Goal: Task Accomplishment & Management: Complete application form

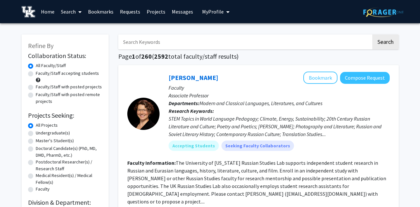
click at [134, 15] on link "Requests" at bounding box center [130, 11] width 27 height 23
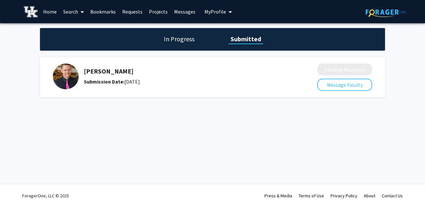
click at [115, 11] on link "Bookmarks" at bounding box center [103, 11] width 32 height 23
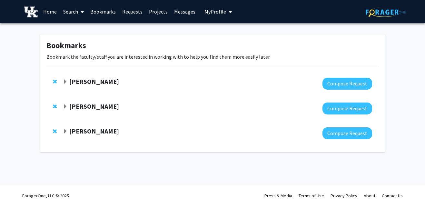
click at [99, 129] on strong "[PERSON_NAME]" at bounding box center [94, 131] width 50 height 8
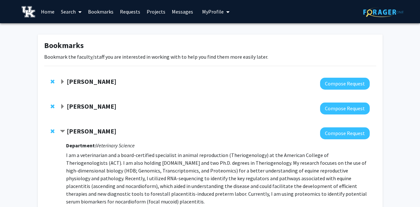
click at [80, 10] on icon at bounding box center [79, 11] width 3 height 5
click at [93, 32] on span "Faculty/Staff" at bounding box center [81, 29] width 47 height 13
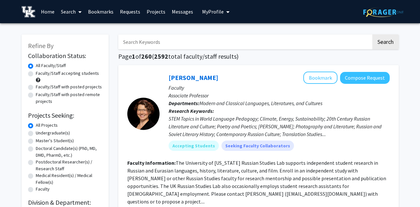
click at [62, 131] on label "Undergraduate(s)" at bounding box center [53, 133] width 34 height 7
click at [40, 131] on input "Undergraduate(s)" at bounding box center [38, 132] width 4 height 4
radio input "true"
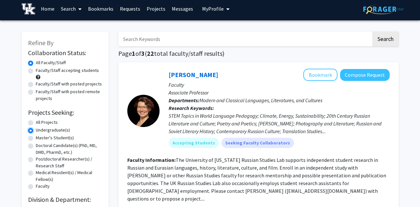
scroll to position [5, 0]
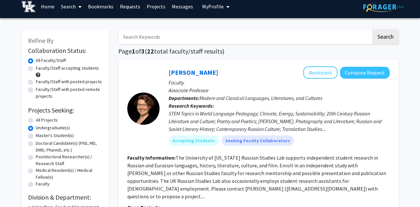
click at [36, 68] on label "Faculty/Staff accepting students" at bounding box center [67, 68] width 63 height 7
click at [36, 68] on input "Faculty/Staff accepting students" at bounding box center [38, 67] width 4 height 4
radio input "true"
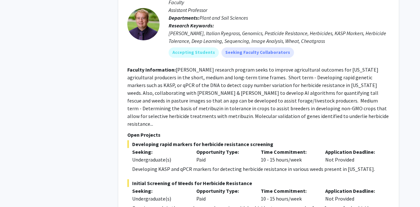
scroll to position [3333, 0]
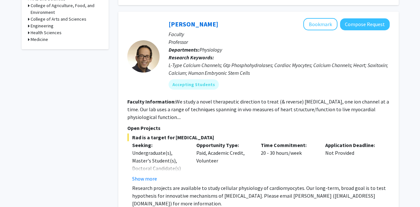
scroll to position [332, 0]
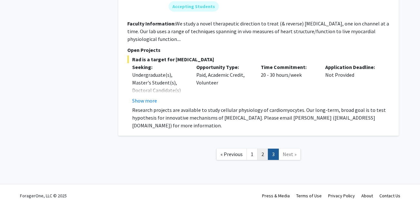
click at [264, 154] on link "2" at bounding box center [262, 154] width 11 height 11
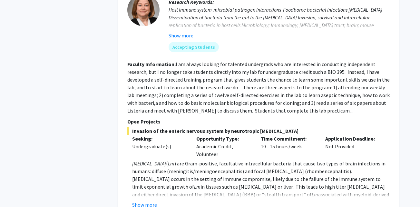
scroll to position [934, 0]
click at [154, 201] on button "Show more" at bounding box center [144, 205] width 25 height 8
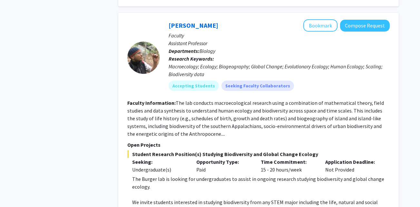
scroll to position [2452, 0]
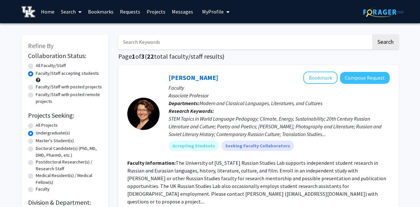
click at [59, 65] on label "All Faculty/Staff" at bounding box center [51, 65] width 30 height 7
click at [40, 65] on input "All Faculty/Staff" at bounding box center [38, 64] width 4 height 4
radio input "true"
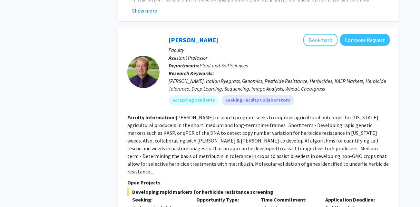
scroll to position [3333, 0]
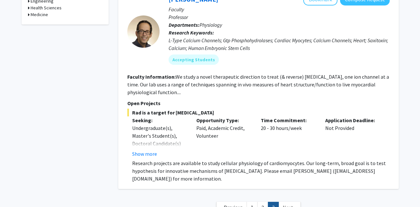
scroll to position [332, 0]
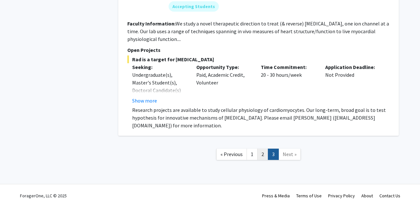
click at [263, 157] on link "2" at bounding box center [262, 154] width 11 height 11
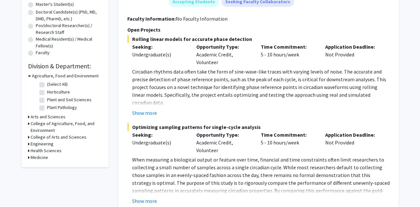
scroll to position [137, 0]
click at [146, 114] on button "Show more" at bounding box center [144, 113] width 25 height 8
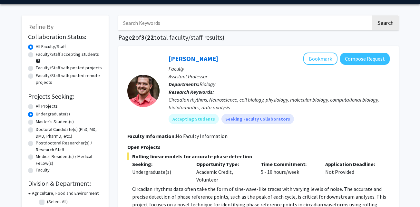
scroll to position [0, 0]
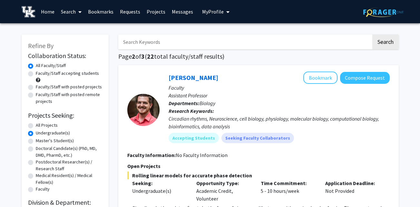
click at [34, 125] on div "All Projects" at bounding box center [65, 126] width 74 height 8
click at [36, 125] on label "All Projects" at bounding box center [47, 125] width 22 height 7
click at [36, 125] on input "All Projects" at bounding box center [38, 124] width 4 height 4
radio input "true"
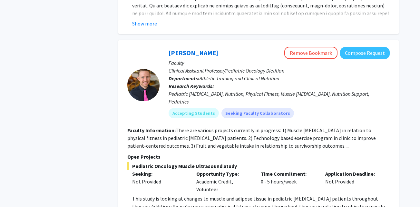
scroll to position [2552, 0]
click at [278, 127] on fg-read-more "There are various projects currently in progress: 1) Muscle ultrasonography in …" at bounding box center [251, 138] width 249 height 22
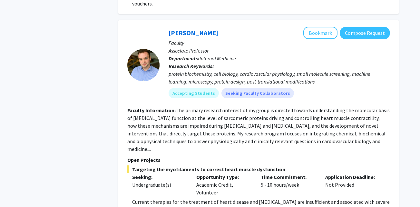
scroll to position [2917, 0]
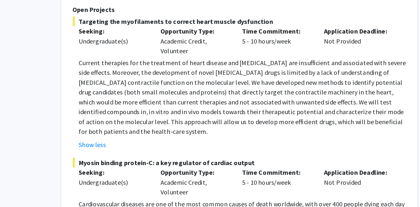
scroll to position [3026, 0]
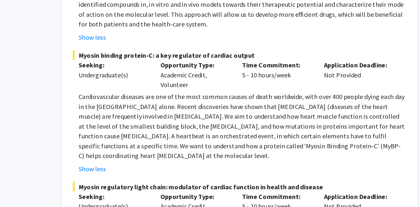
scroll to position [3111, 0]
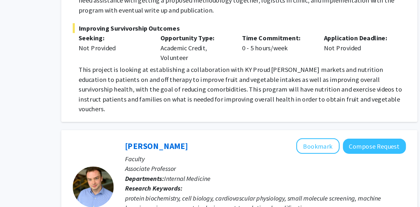
scroll to position [2830, 0]
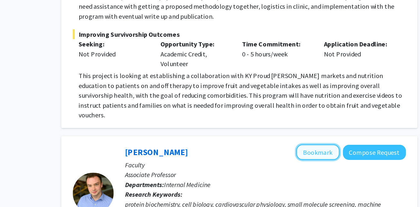
click at [324, 114] on button "Bookmark" at bounding box center [320, 120] width 34 height 12
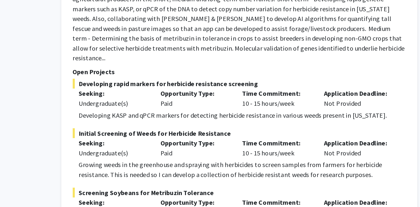
scroll to position [3495, 0]
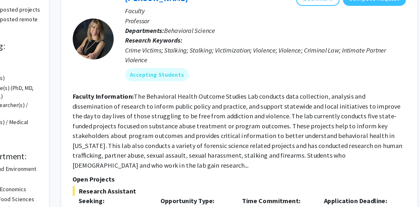
scroll to position [58, 0]
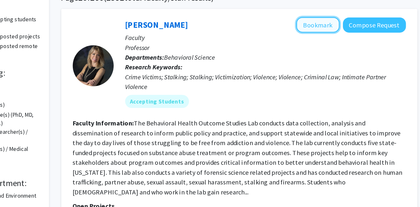
click at [333, 22] on button "Bookmark" at bounding box center [320, 20] width 34 height 12
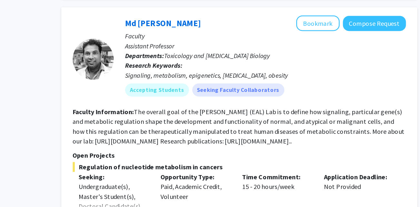
scroll to position [909, 0]
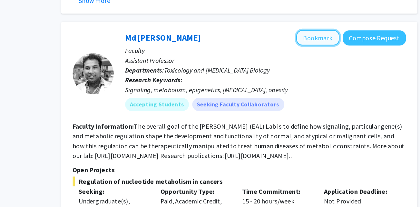
click at [319, 24] on button "Bookmark" at bounding box center [320, 30] width 34 height 12
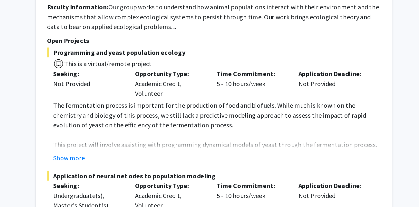
scroll to position [2713, 0]
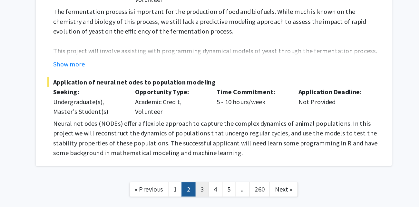
click at [249, 187] on link "3" at bounding box center [249, 192] width 11 height 11
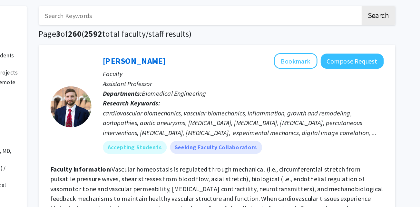
scroll to position [28, 0]
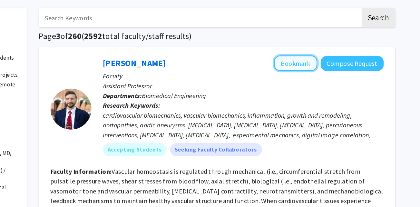
click at [328, 51] on button "Bookmark" at bounding box center [320, 50] width 34 height 12
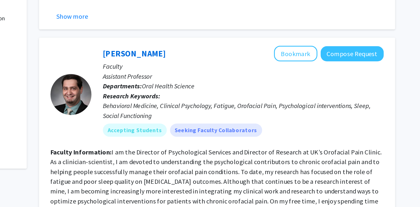
scroll to position [315, 0]
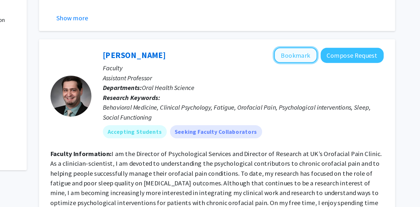
click at [323, 38] on button "Bookmark" at bounding box center [320, 43] width 34 height 12
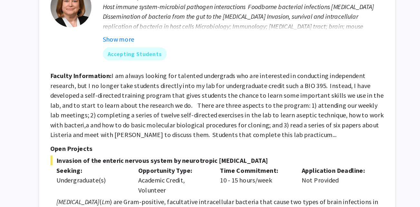
scroll to position [615, 0]
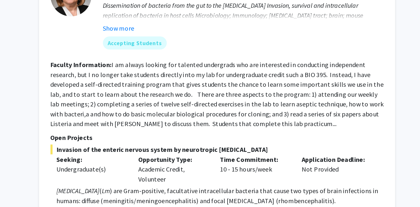
click at [311, 134] on fg-read-more "I am always looking for talented undergrads who are interested in conducting in…" at bounding box center [258, 117] width 262 height 53
click at [316, 134] on fg-read-more "I am always looking for talented undergrads who are interested in conducting in…" at bounding box center [258, 117] width 262 height 53
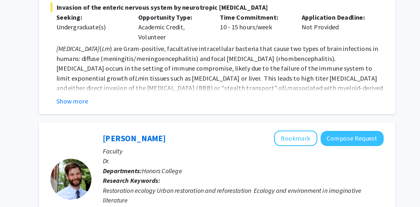
scroll to position [726, 0]
click at [152, 119] on button "Show more" at bounding box center [144, 123] width 25 height 8
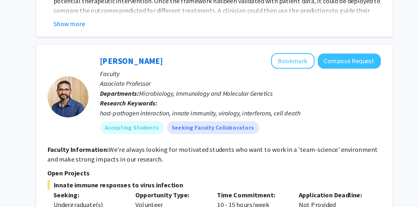
scroll to position [1522, 0]
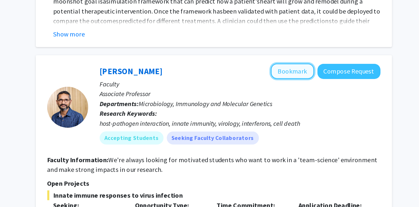
click at [325, 54] on button "Bookmark" at bounding box center [320, 60] width 34 height 12
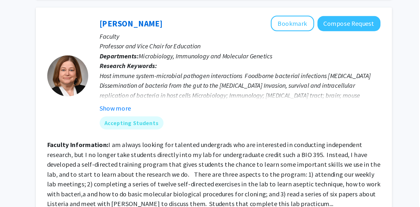
scroll to position [594, 0]
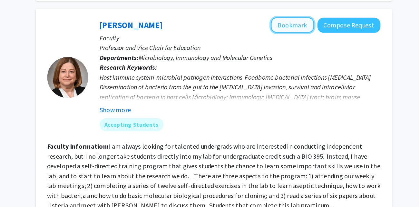
click at [322, 14] on button "Bookmark" at bounding box center [320, 20] width 34 height 12
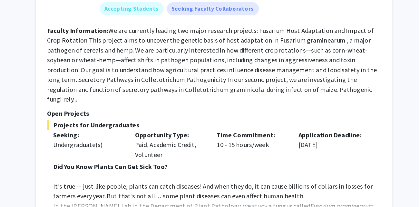
scroll to position [2465, 0]
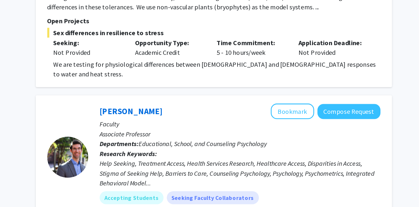
scroll to position [648, 0]
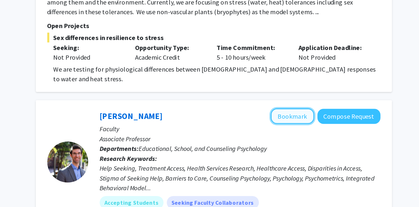
click at [326, 85] on button "Bookmark" at bounding box center [320, 91] width 34 height 12
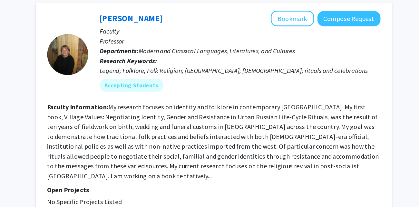
scroll to position [2012, 0]
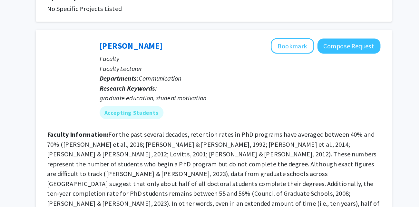
scroll to position [1534, 0]
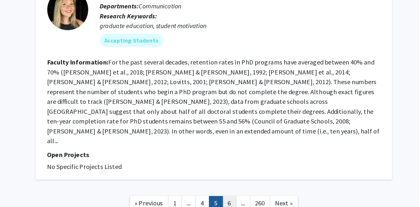
click at [273, 187] on link "6" at bounding box center [270, 192] width 11 height 11
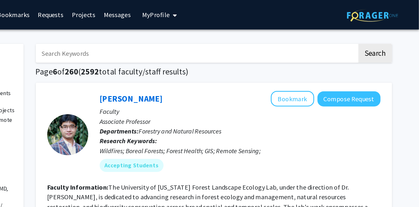
click at [109, 13] on link "Bookmarks" at bounding box center [101, 11] width 32 height 23
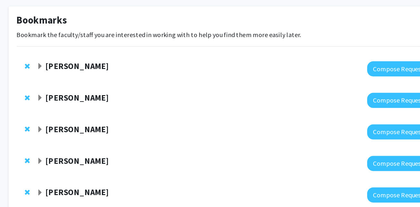
click at [95, 103] on strong "[PERSON_NAME]" at bounding box center [92, 106] width 50 height 8
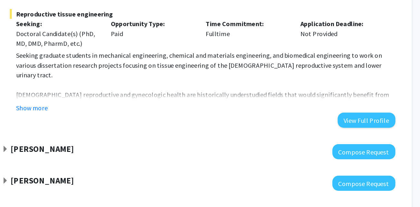
scroll to position [254, 0]
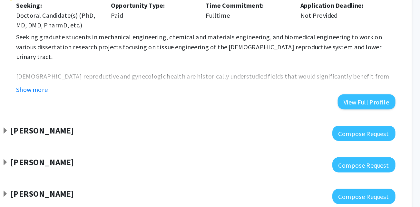
click at [86, 149] on strong "[PERSON_NAME]" at bounding box center [92, 147] width 50 height 8
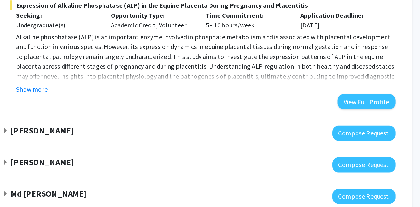
scroll to position [460, 0]
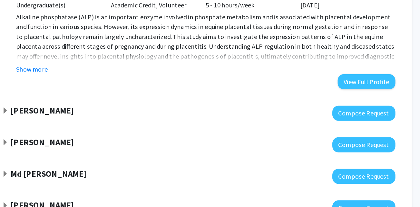
click at [90, 127] on strong "[PERSON_NAME]" at bounding box center [92, 131] width 50 height 8
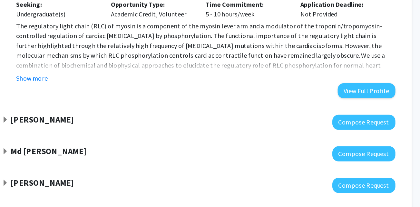
scroll to position [791, 0]
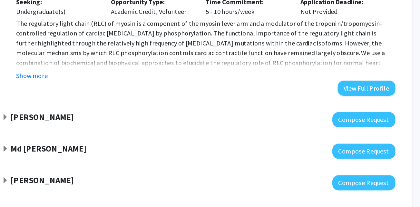
click at [85, 132] on strong "[PERSON_NAME]" at bounding box center [92, 136] width 50 height 8
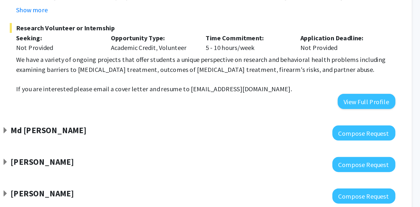
scroll to position [1132, 0]
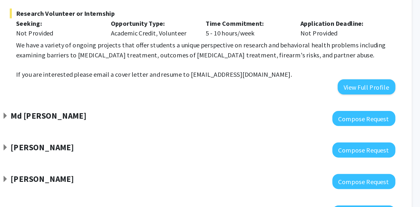
click at [81, 156] on strong "[PERSON_NAME]" at bounding box center [92, 160] width 50 height 8
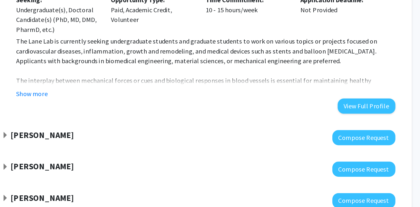
scroll to position [1364, 0]
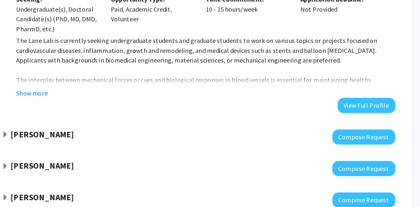
click at [81, 164] on div "Saurabh Chattopadhyay Compose Request" at bounding box center [210, 176] width 332 height 25
click at [80, 170] on strong "[PERSON_NAME]" at bounding box center [92, 174] width 50 height 8
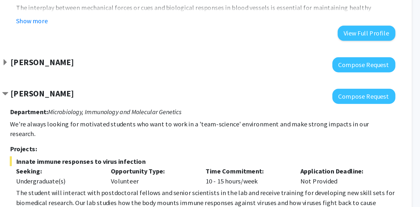
scroll to position [1422, 0]
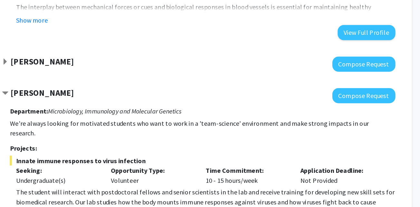
click at [116, 113] on strong "[PERSON_NAME]" at bounding box center [92, 117] width 50 height 8
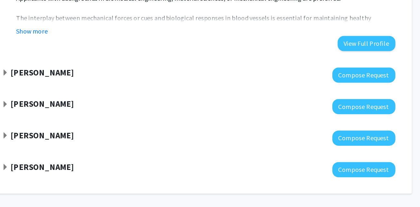
click at [116, 122] on strong "[PERSON_NAME]" at bounding box center [92, 126] width 50 height 8
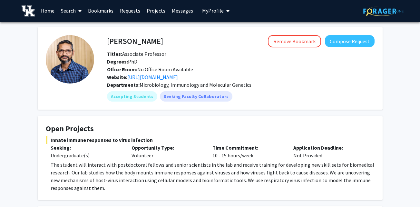
scroll to position [1, 0]
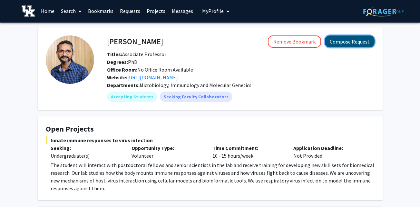
click at [358, 44] on button "Compose Request" at bounding box center [350, 41] width 50 height 12
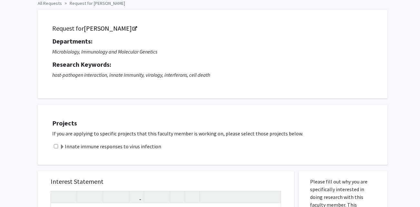
scroll to position [36, 0]
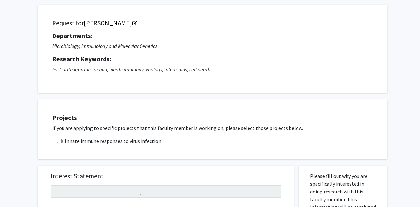
click at [57, 140] on input "checkbox" at bounding box center [56, 141] width 4 height 4
checkbox input "true"
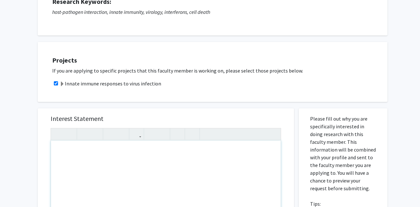
scroll to position [93, 0]
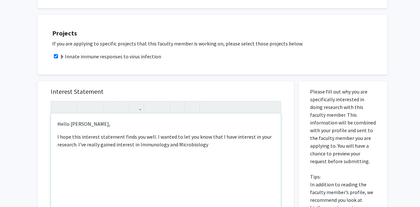
scroll to position [121, 0]
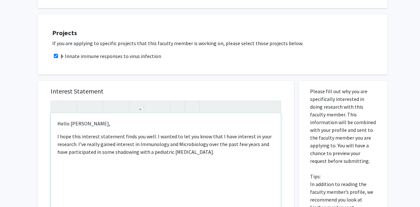
click at [151, 137] on p "I hope this interest statement finds you well. I wanted to let you know that I …" at bounding box center [165, 144] width 217 height 23
click at [153, 138] on p "I hope this interest statement finds you well. I wanted to let you know that I …" at bounding box center [165, 144] width 217 height 23
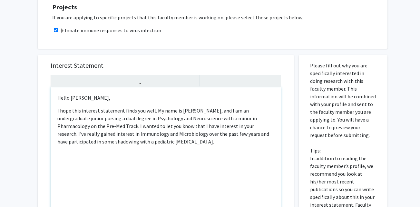
scroll to position [147, 0]
click at [206, 142] on p "I hope this interest statement finds you well. My name is [PERSON_NAME], and I …" at bounding box center [165, 125] width 217 height 39
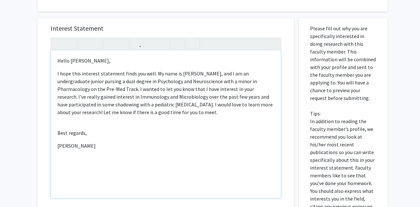
scroll to position [184, 0]
click at [192, 104] on p "I hope this interest statement finds you well. My name is [PERSON_NAME], and I …" at bounding box center [165, 92] width 217 height 46
type textarea "<p>Hello [PERSON_NAME],</p><p>I hope this interest statement finds you well. My…"
click at [243, 118] on div "Hello [PERSON_NAME], I hope this interest statement finds you well. My name is …" at bounding box center [166, 124] width 230 height 148
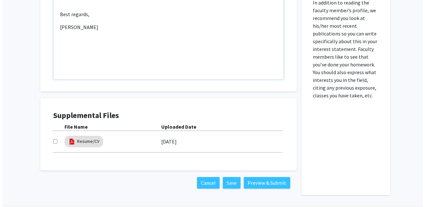
scroll to position [303, 0]
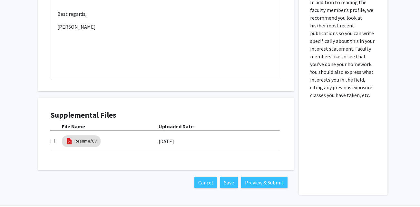
click at [55, 139] on div at bounding box center [56, 141] width 11 height 8
click at [53, 141] on input "checkbox" at bounding box center [53, 141] width 4 height 4
checkbox input "true"
click at [276, 186] on button "Preview & Submit" at bounding box center [264, 183] width 46 height 12
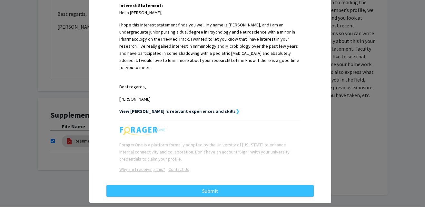
scroll to position [179, 0]
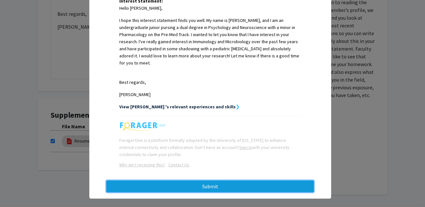
click at [246, 181] on button "Submit" at bounding box center [209, 187] width 207 height 12
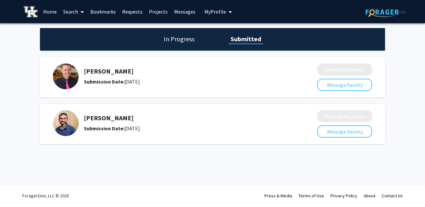
click at [124, 12] on link "Requests" at bounding box center [132, 11] width 27 height 23
click at [101, 14] on link "Bookmarks" at bounding box center [103, 11] width 32 height 23
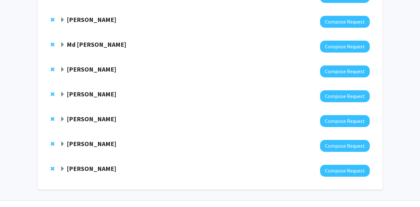
scroll to position [178, 0]
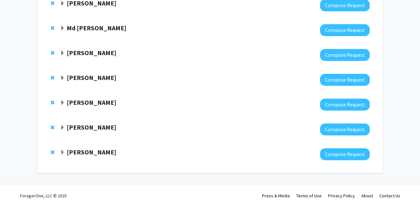
click at [60, 152] on span "Expand Joseph Hammer Bookmark" at bounding box center [62, 152] width 5 height 5
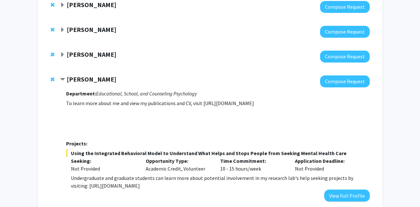
scroll to position [235, 0]
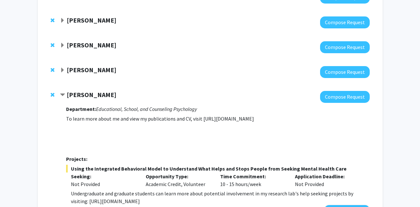
click at [68, 68] on strong "[PERSON_NAME]" at bounding box center [92, 70] width 50 height 8
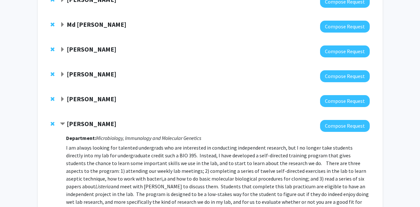
scroll to position [181, 0]
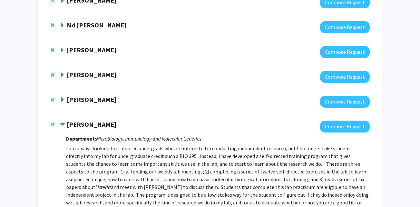
click at [72, 76] on strong "[PERSON_NAME]" at bounding box center [92, 75] width 50 height 8
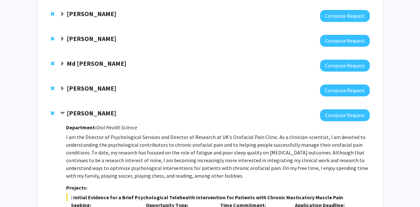
scroll to position [142, 0]
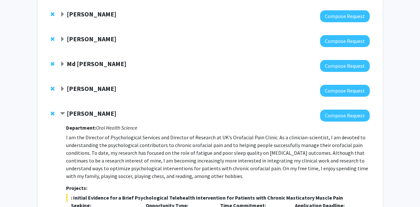
click at [73, 86] on strong "[PERSON_NAME]" at bounding box center [92, 88] width 50 height 8
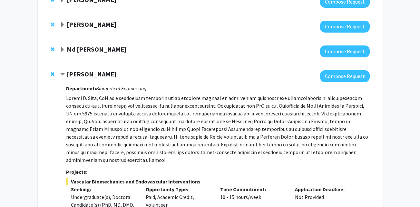
scroll to position [157, 0]
click at [81, 50] on strong "Md [PERSON_NAME]" at bounding box center [97, 49] width 60 height 8
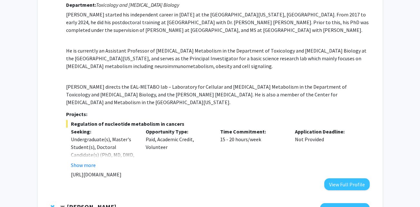
scroll to position [215, 0]
click at [85, 161] on button "Show more" at bounding box center [83, 165] width 25 height 8
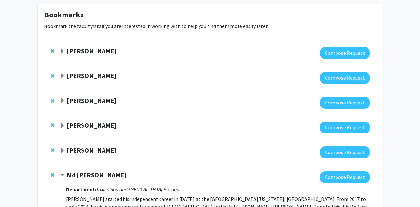
scroll to position [31, 0]
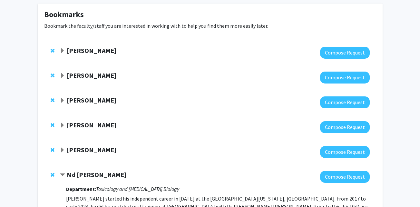
click at [79, 150] on strong "[PERSON_NAME]" at bounding box center [92, 150] width 50 height 8
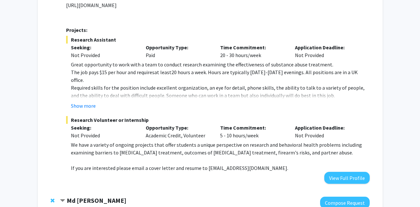
scroll to position [322, 0]
